Goal: Transaction & Acquisition: Purchase product/service

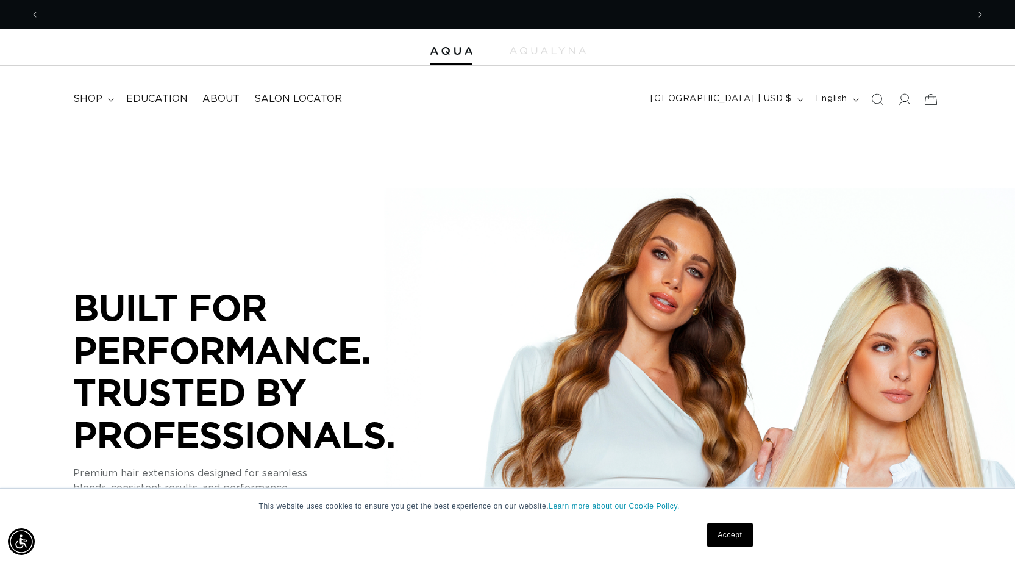
scroll to position [0, 928]
click at [110, 98] on icon at bounding box center [111, 100] width 6 height 4
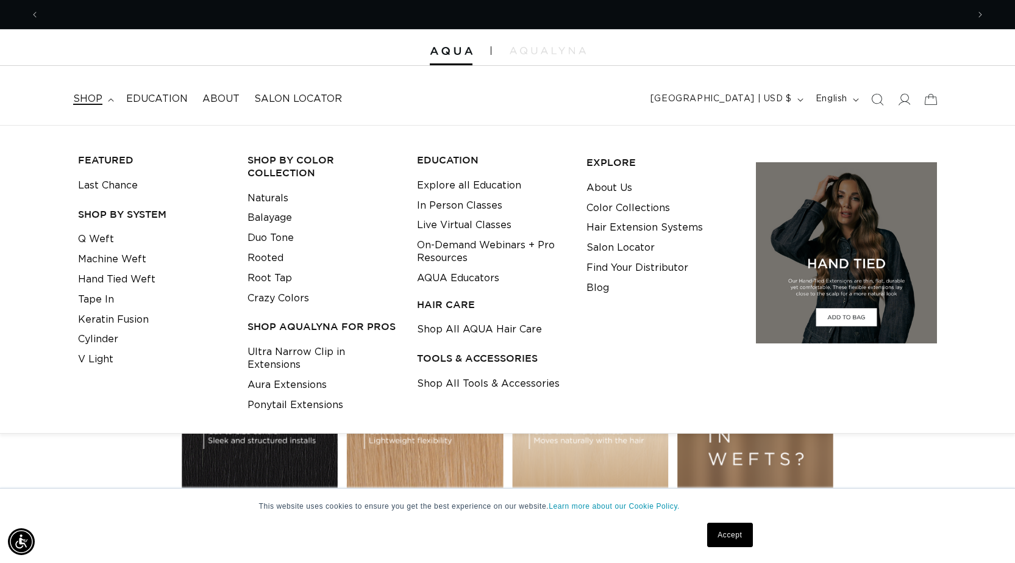
scroll to position [0, 1857]
click at [143, 280] on link "Hand Tied Weft" at bounding box center [116, 279] width 77 height 20
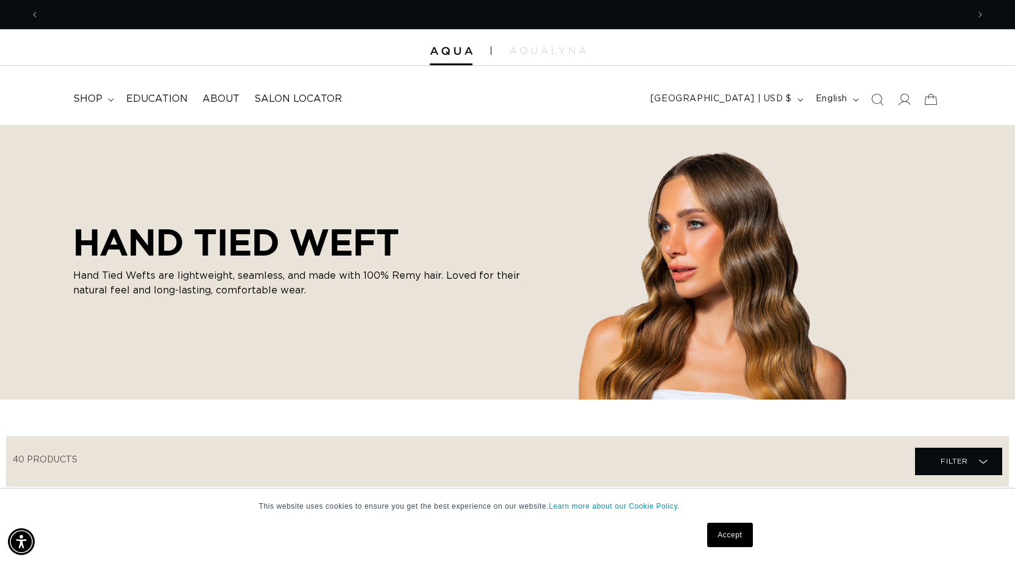
scroll to position [0, 928]
click at [876, 98] on icon "Search" at bounding box center [876, 99] width 13 height 13
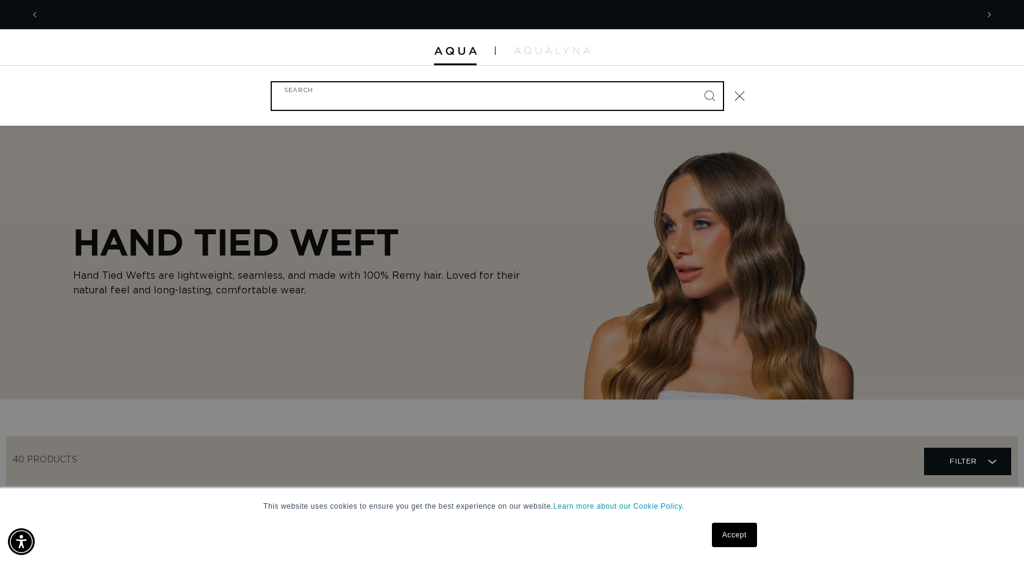
scroll to position [0, 1875]
click at [635, 93] on input "Search" at bounding box center [497, 95] width 451 height 27
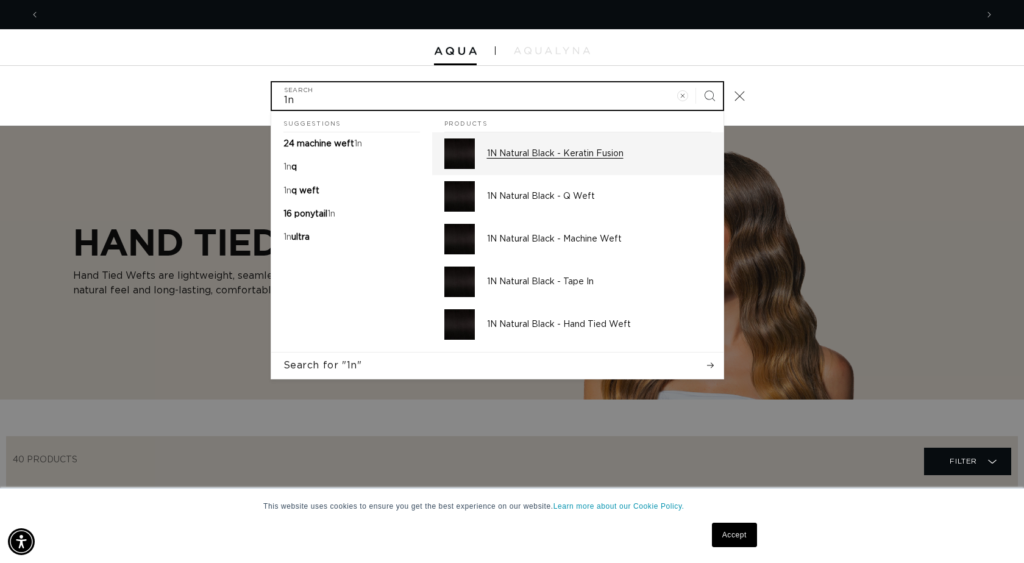
scroll to position [0, 937]
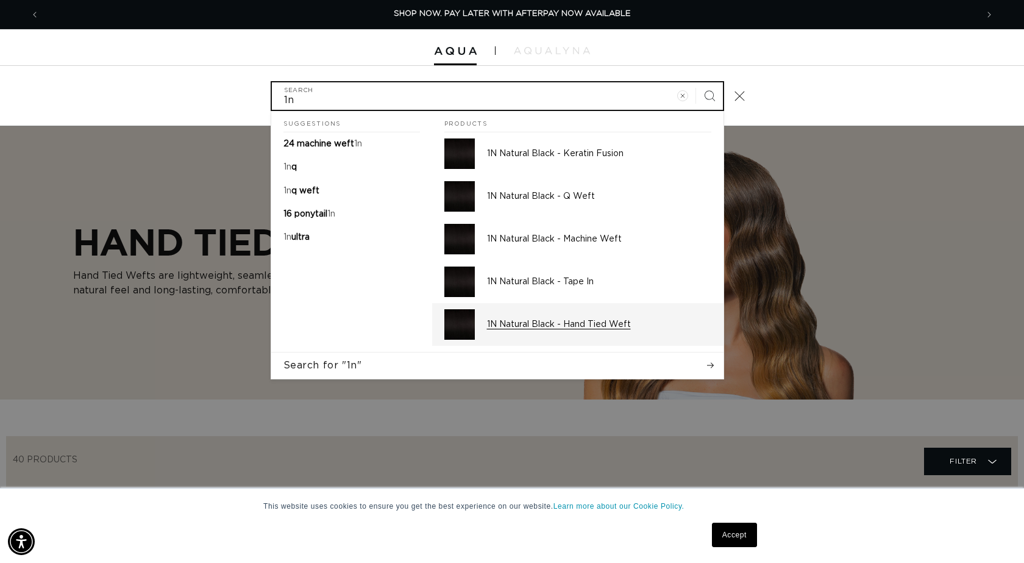
type input "1n"
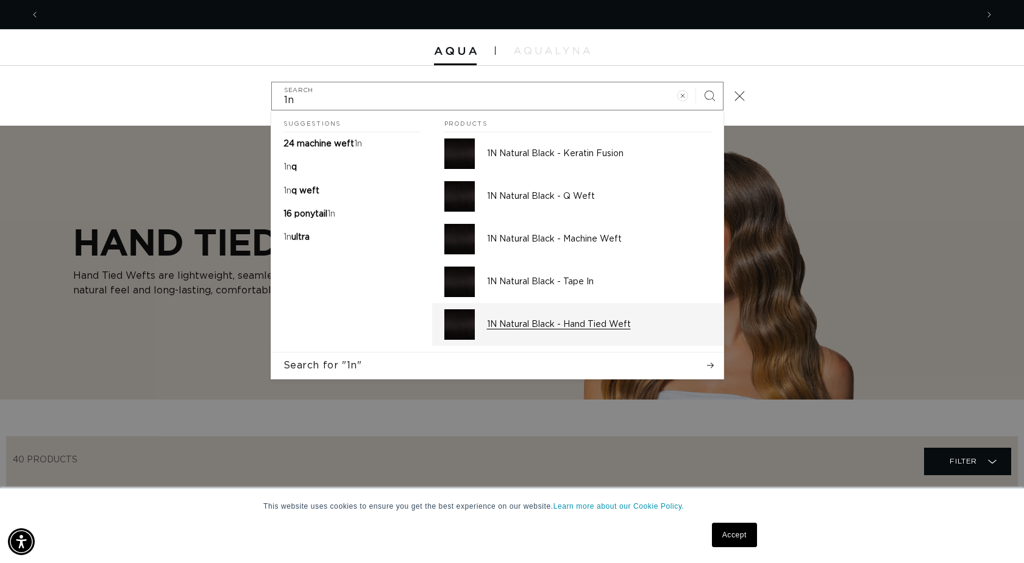
click at [592, 325] on p "1N Natural Black - Hand Tied Weft" at bounding box center [599, 324] width 224 height 11
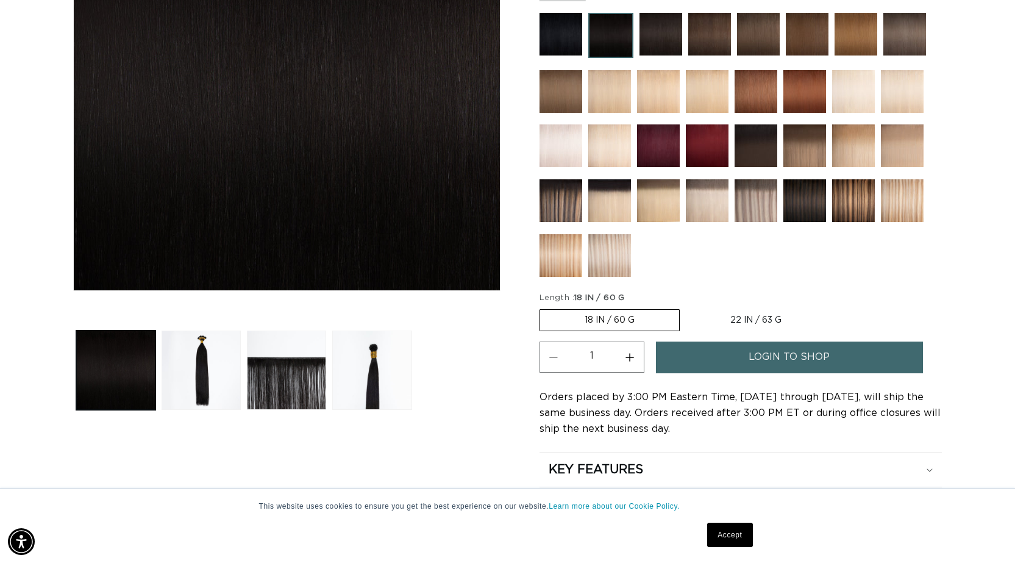
scroll to position [0, 928]
click at [294, 372] on button "Load image 3 in gallery view" at bounding box center [286, 369] width 79 height 79
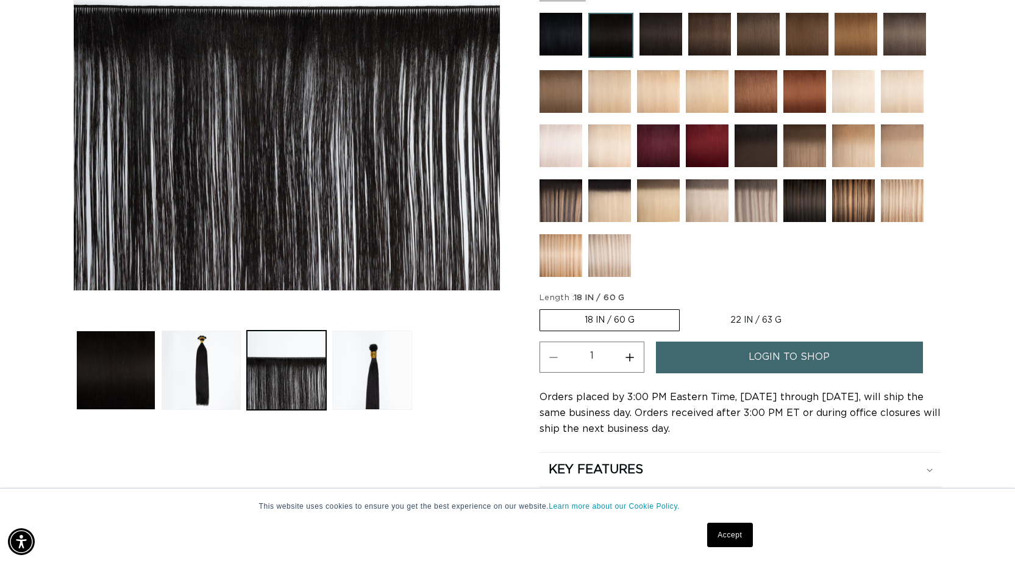
scroll to position [0, 0]
drag, startPoint x: 191, startPoint y: 343, endPoint x: 213, endPoint y: 347, distance: 22.4
click at [191, 342] on button "Load image 2 in gallery view" at bounding box center [201, 369] width 79 height 79
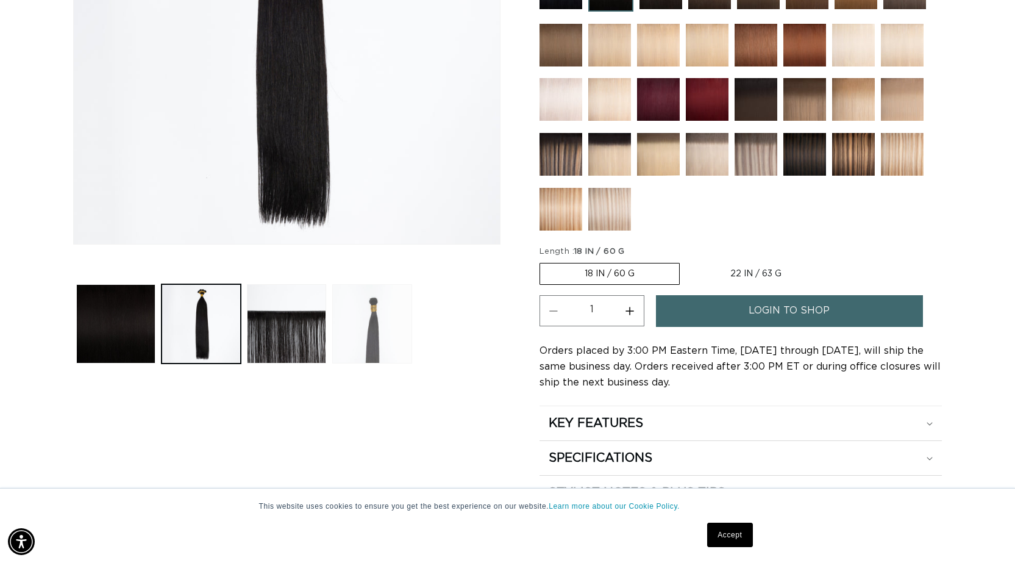
scroll to position [0, 1857]
click at [372, 299] on button "Load image 4 in gallery view" at bounding box center [371, 323] width 79 height 79
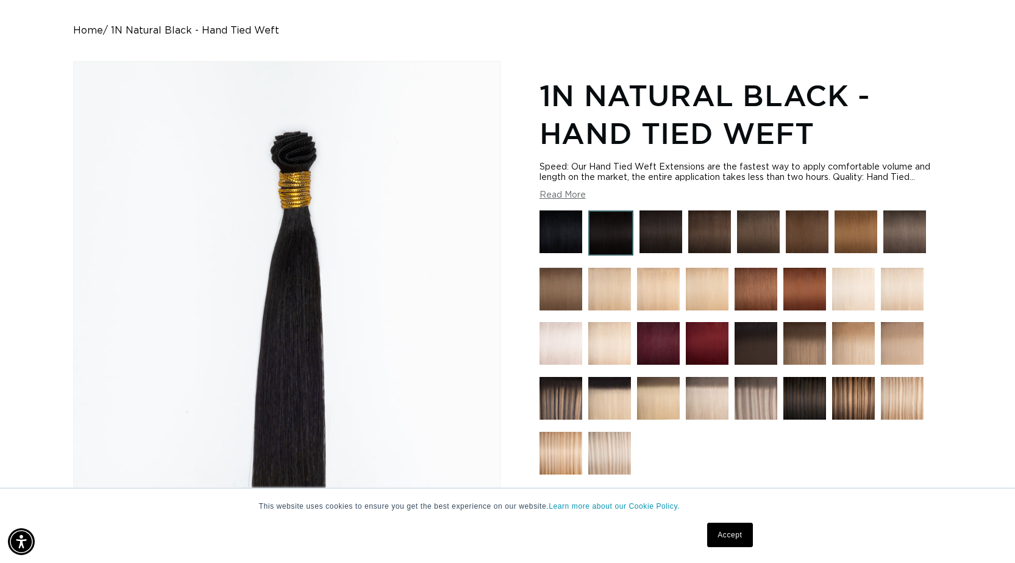
click at [613, 229] on img at bounding box center [610, 232] width 45 height 45
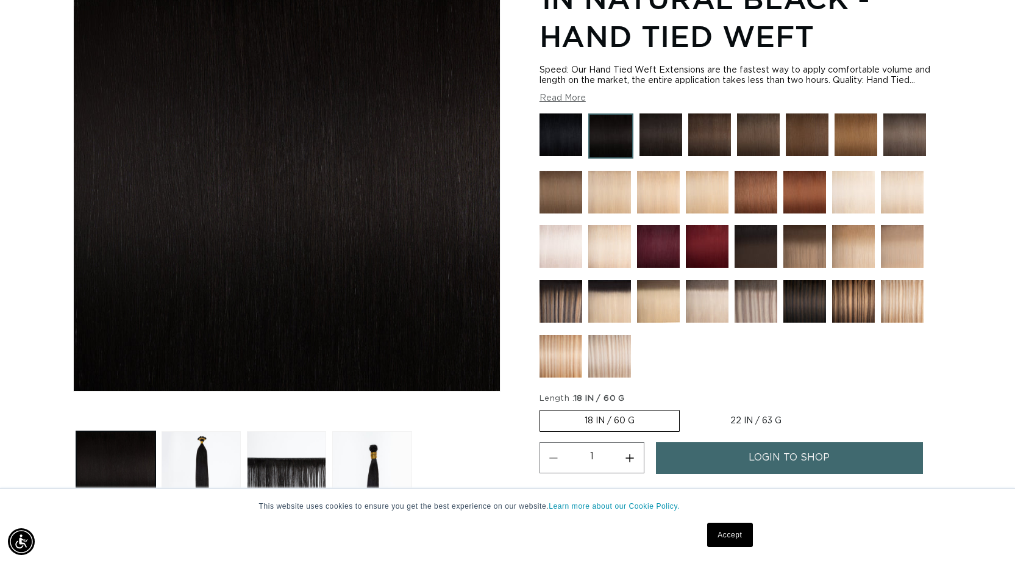
scroll to position [183, 0]
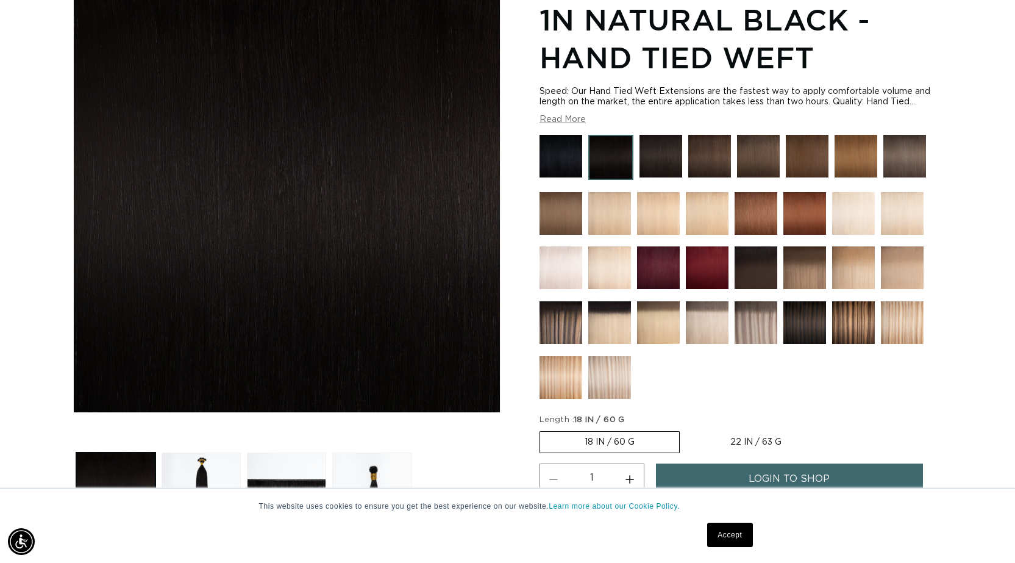
click at [610, 157] on img at bounding box center [610, 157] width 45 height 45
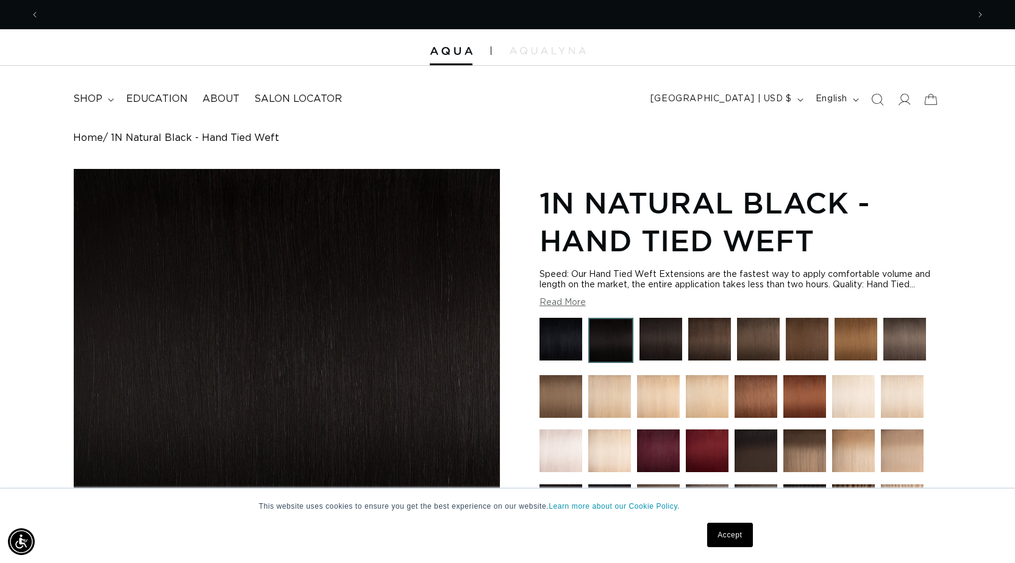
click at [563, 336] on img at bounding box center [560, 339] width 43 height 43
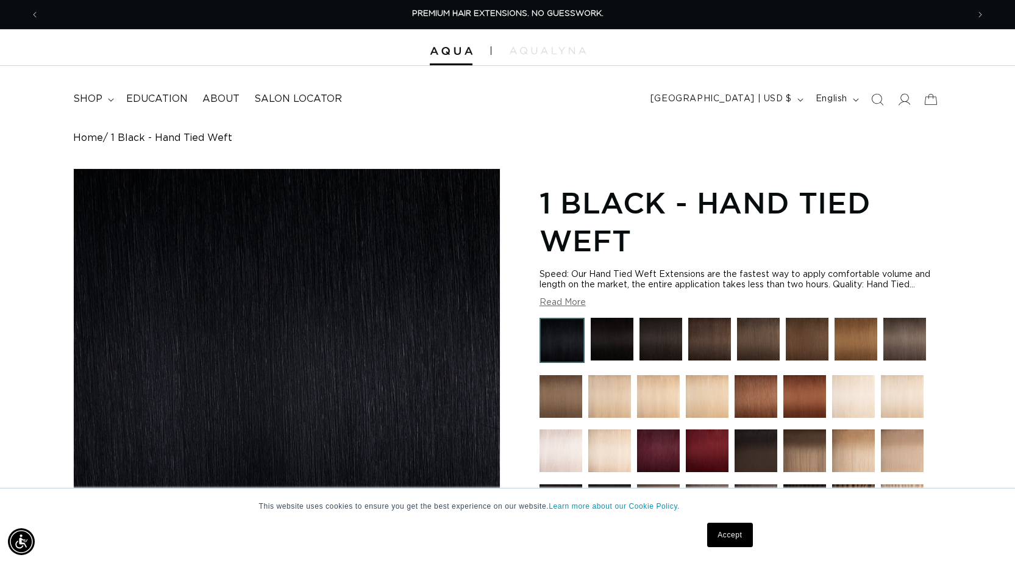
click at [606, 330] on img at bounding box center [612, 339] width 43 height 43
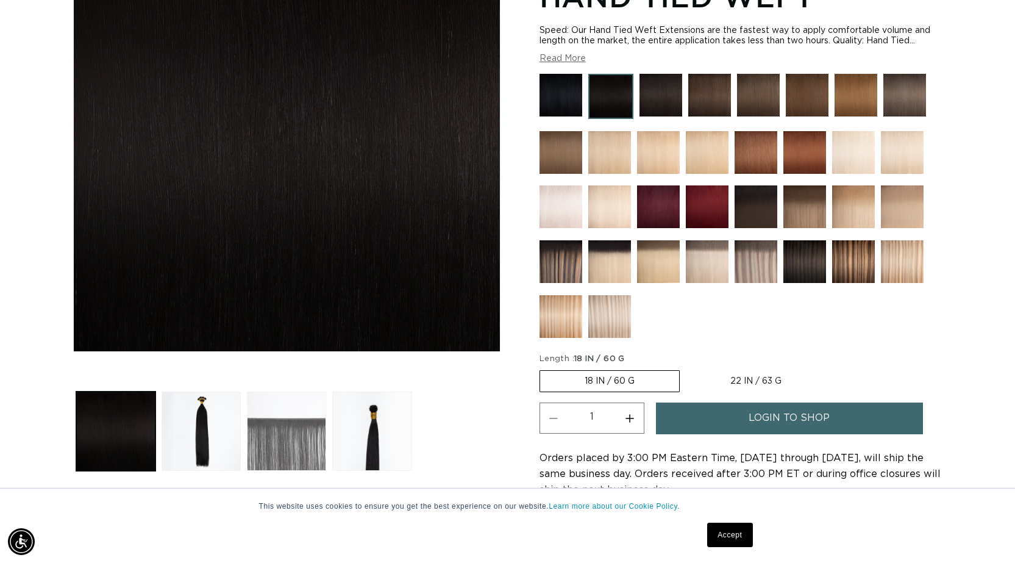
scroll to position [0, 928]
click at [294, 421] on button "Load image 3 in gallery view" at bounding box center [286, 430] width 79 height 79
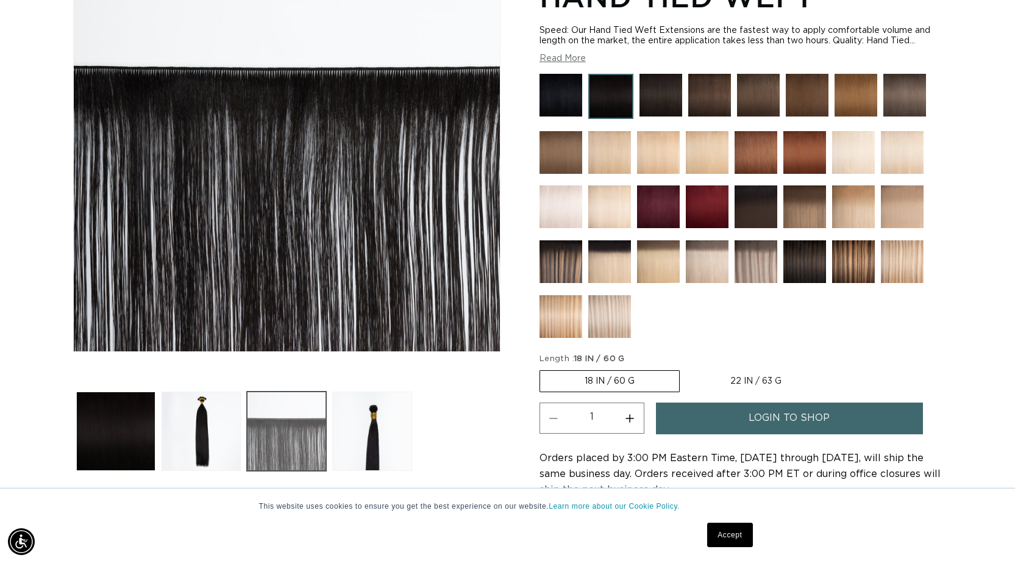
scroll to position [168, 0]
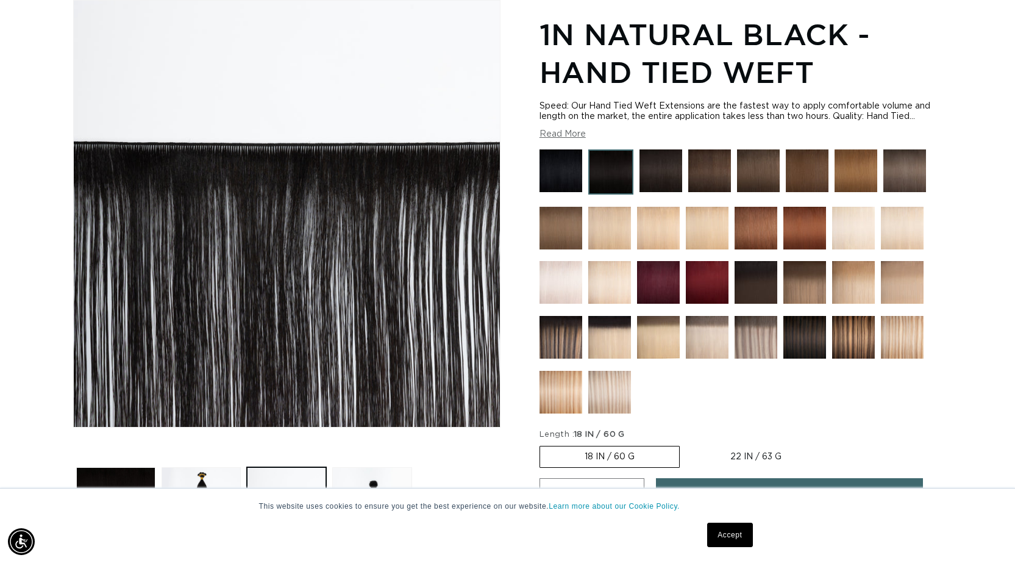
click at [553, 174] on img at bounding box center [560, 170] width 43 height 43
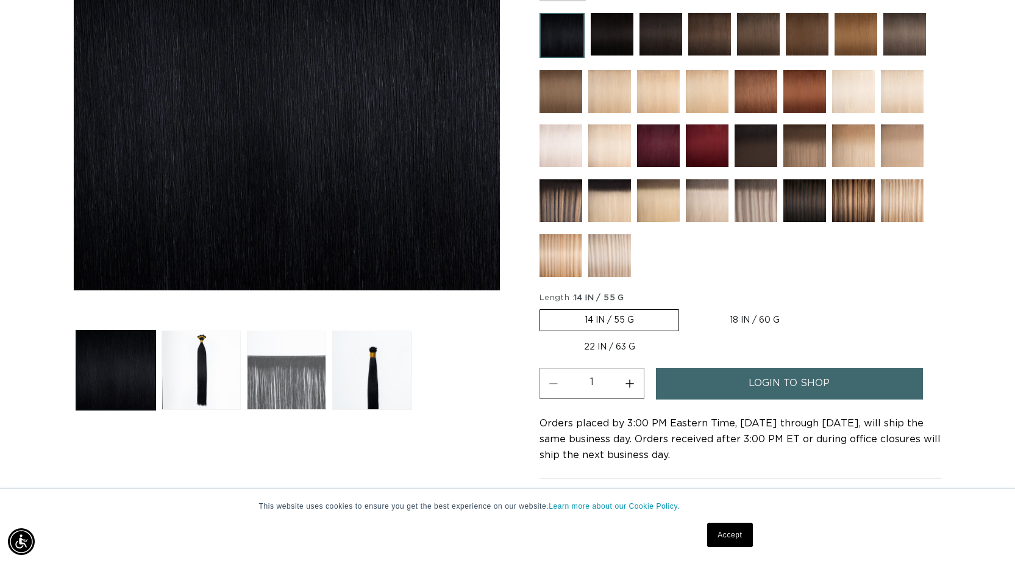
click at [291, 378] on button "Load image 3 in gallery view" at bounding box center [286, 369] width 79 height 79
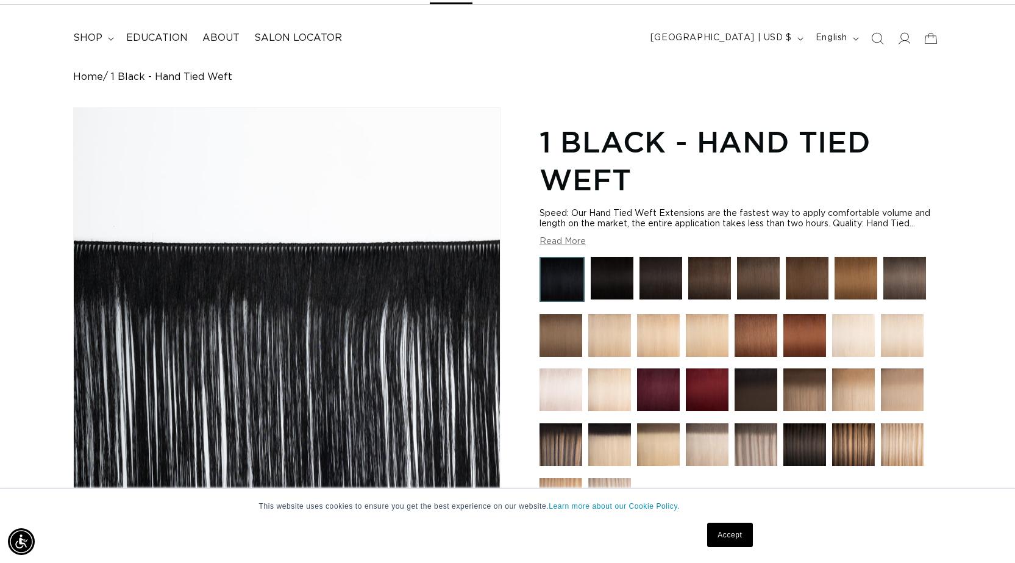
scroll to position [0, 928]
click at [609, 274] on img at bounding box center [612, 278] width 43 height 43
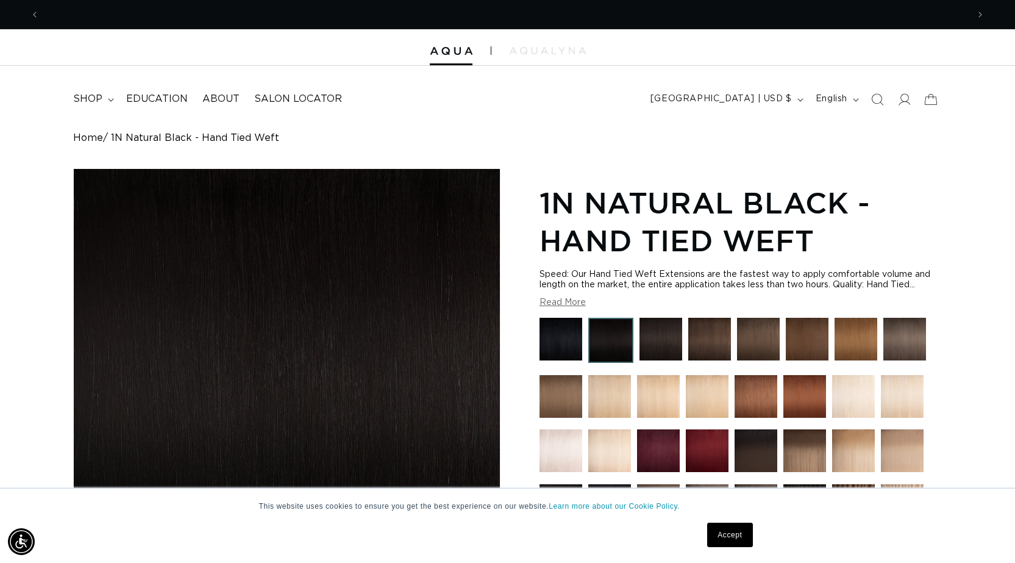
scroll to position [0, 928]
